Goal: Transaction & Acquisition: Book appointment/travel/reservation

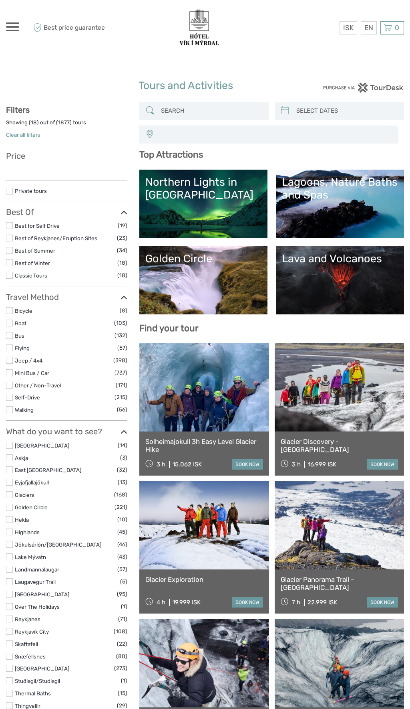
select select
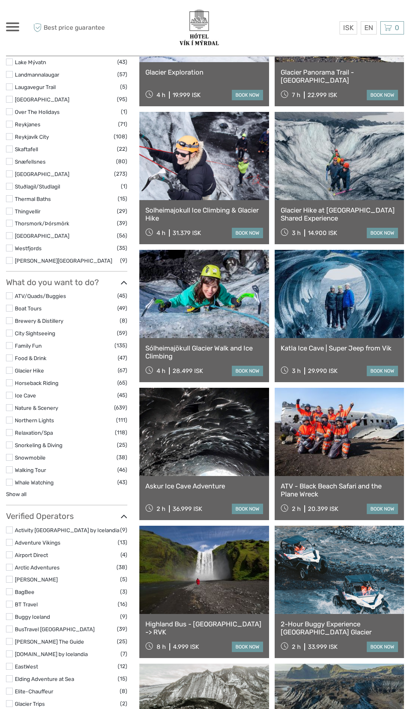
scroll to position [529, 0]
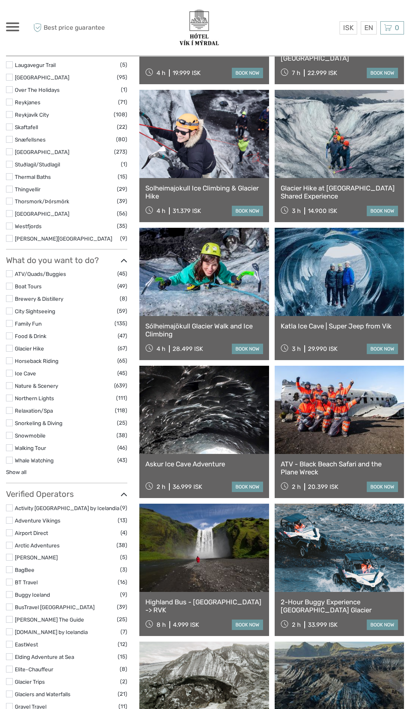
click at [337, 464] on link "ATV - Black Beach Safari and the Plane Wreck" at bounding box center [339, 468] width 117 height 16
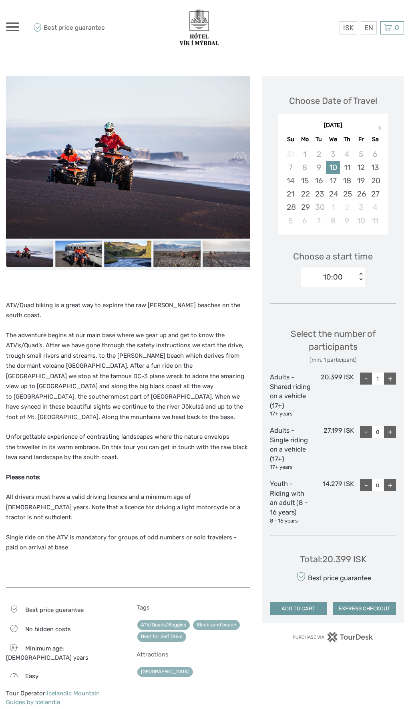
scroll to position [78, 0]
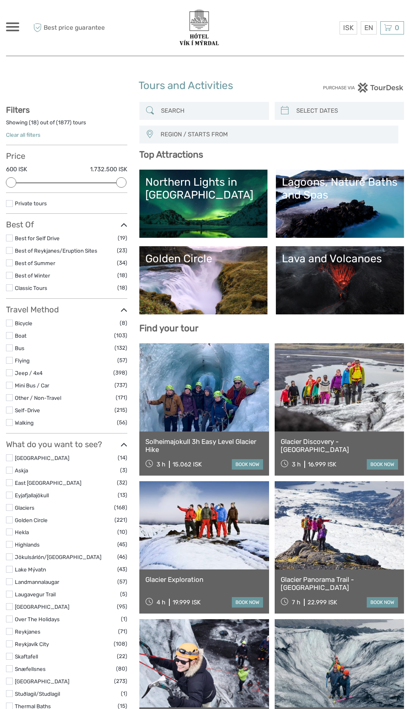
select select
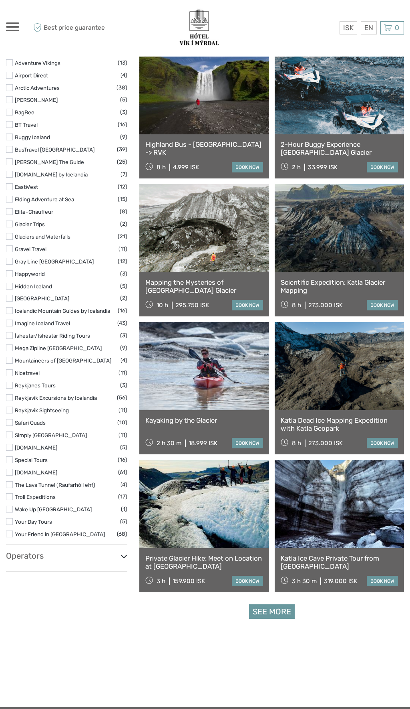
scroll to position [986, 0]
click at [286, 608] on link "See more" at bounding box center [272, 611] width 46 height 15
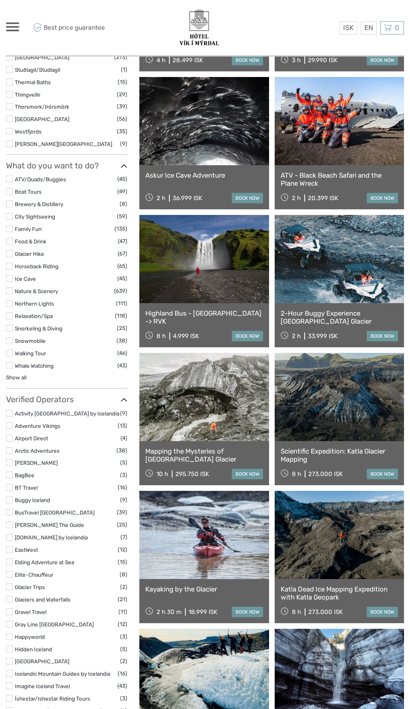
scroll to position [622, 0]
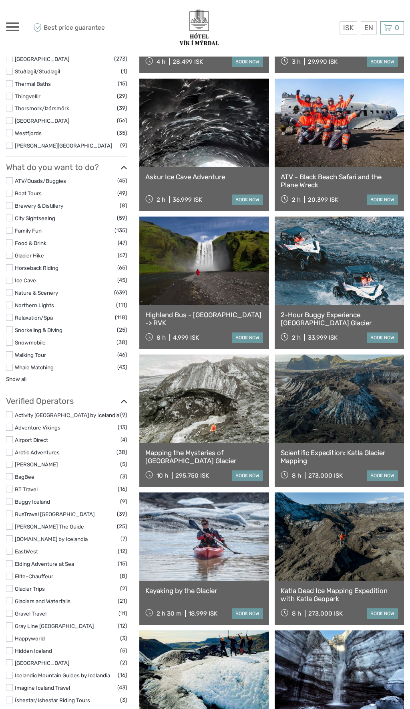
click at [10, 267] on label at bounding box center [9, 267] width 7 height 7
click at [0, 0] on input "checkbox" at bounding box center [0, 0] width 0 height 0
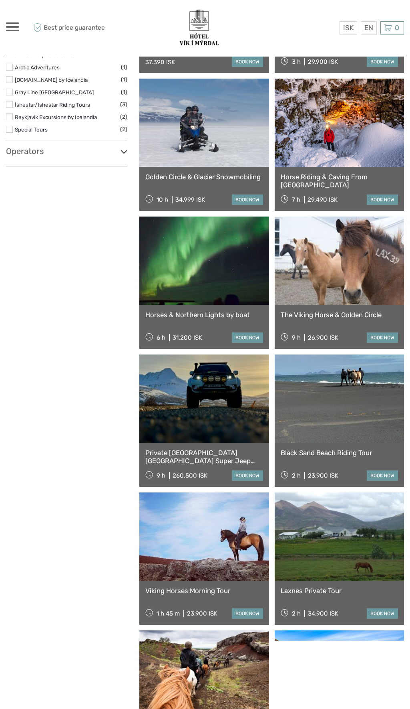
scroll to position [45, 0]
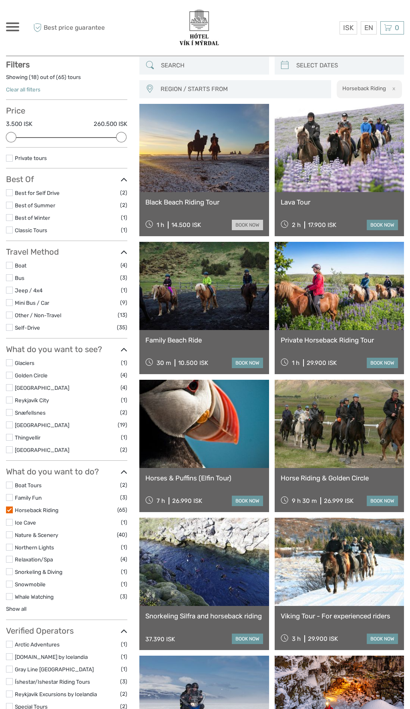
click at [246, 226] on link "book now" at bounding box center [247, 225] width 31 height 10
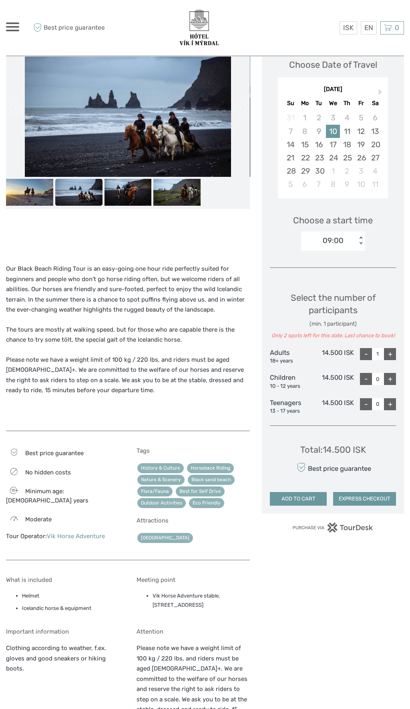
scroll to position [114, 0]
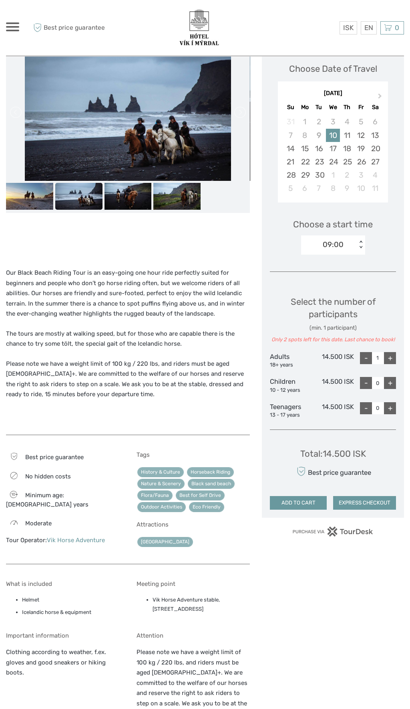
click at [390, 357] on div "+" at bounding box center [390, 358] width 12 height 12
type input "2"
click at [390, 357] on div "+" at bounding box center [390, 358] width 12 height 12
click at [389, 355] on div "+" at bounding box center [390, 358] width 12 height 12
click at [390, 357] on div "+" at bounding box center [390, 358] width 12 height 12
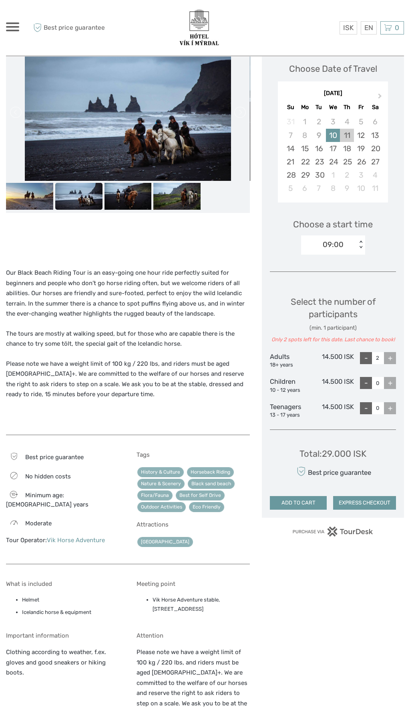
click at [348, 139] on div "11" at bounding box center [347, 135] width 14 height 13
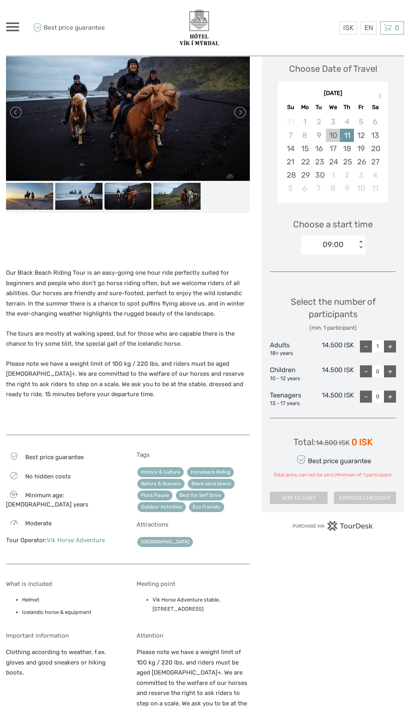
click at [335, 137] on div "10" at bounding box center [333, 135] width 14 height 13
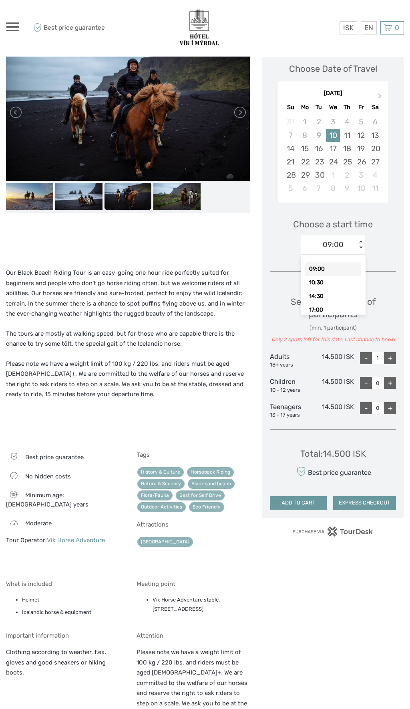
click at [321, 296] on div "14:30" at bounding box center [333, 296] width 56 height 14
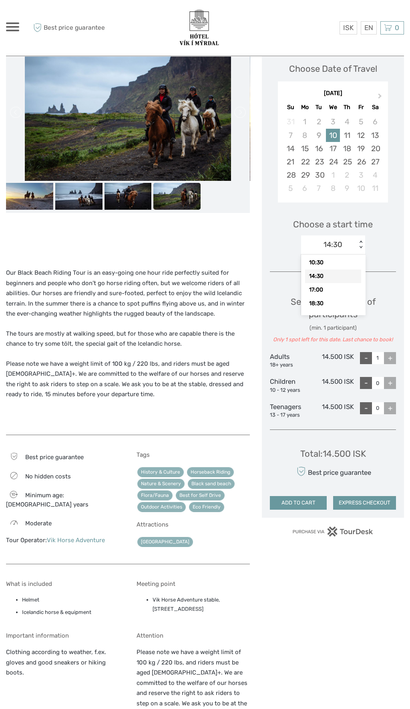
scroll to position [23, 0]
click at [347, 132] on div "11" at bounding box center [347, 135] width 14 height 13
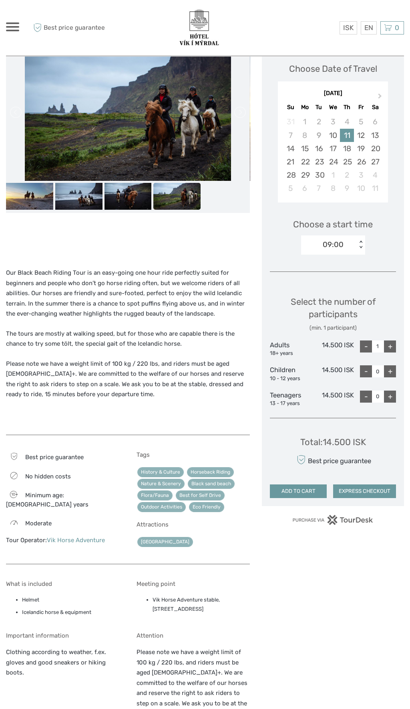
click at [386, 344] on div "+" at bounding box center [390, 346] width 12 height 12
click at [385, 346] on div "+" at bounding box center [390, 346] width 12 height 12
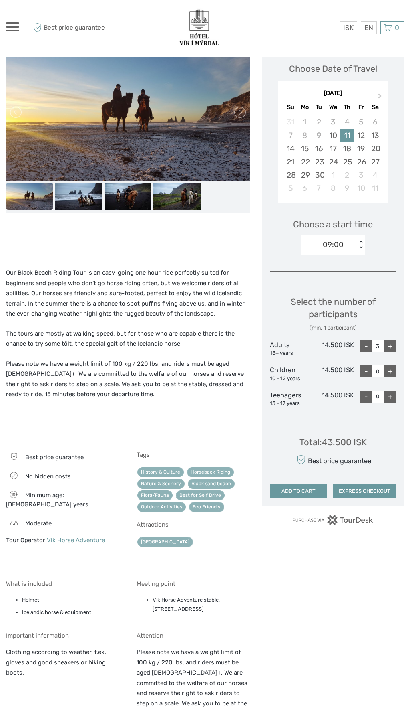
click at [390, 345] on div "+" at bounding box center [390, 346] width 12 height 12
click at [317, 283] on div "10:30" at bounding box center [333, 283] width 56 height 14
type input "1"
click at [322, 269] on div "09:00" at bounding box center [333, 269] width 56 height 14
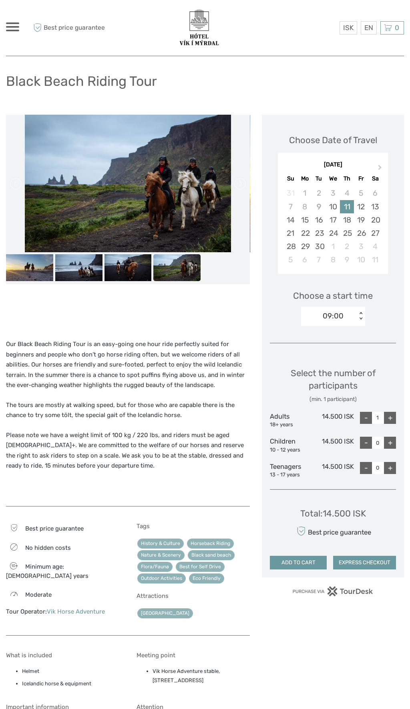
scroll to position [0, 0]
